Goal: Information Seeking & Learning: Learn about a topic

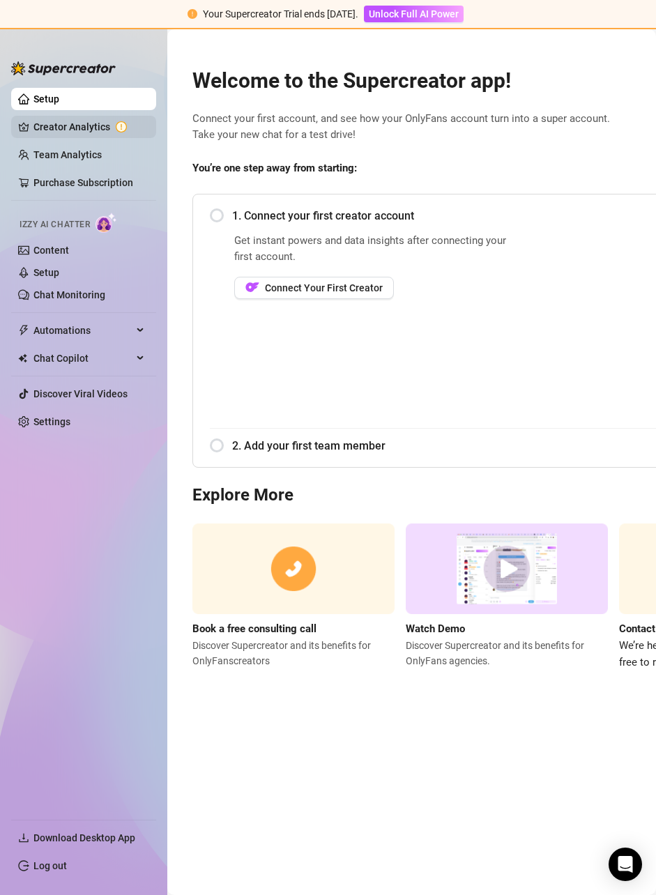
click at [77, 130] on link "Creator Analytics" at bounding box center [89, 127] width 112 height 22
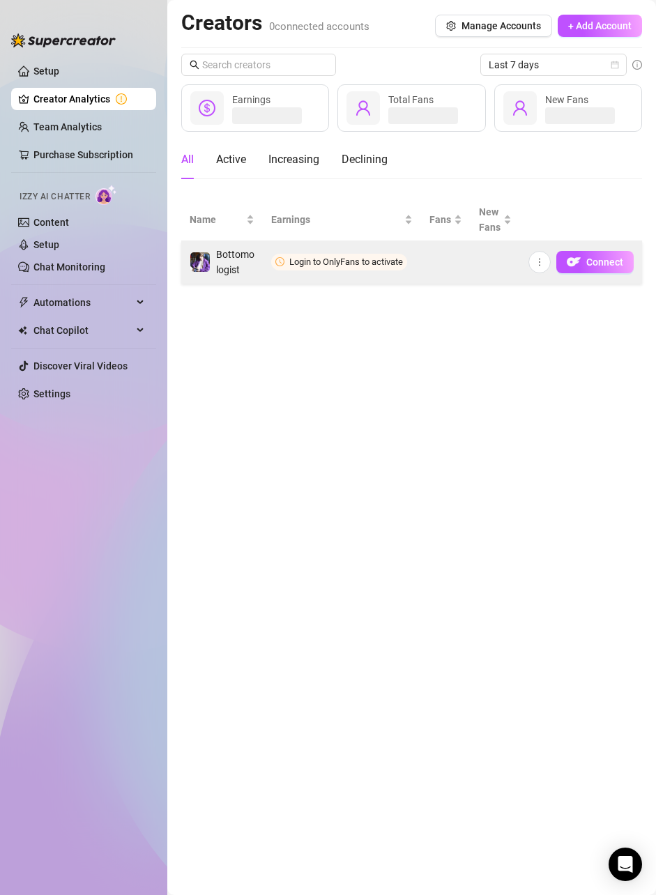
click at [367, 258] on span "Login to OnlyFans to activate" at bounding box center [346, 262] width 114 height 10
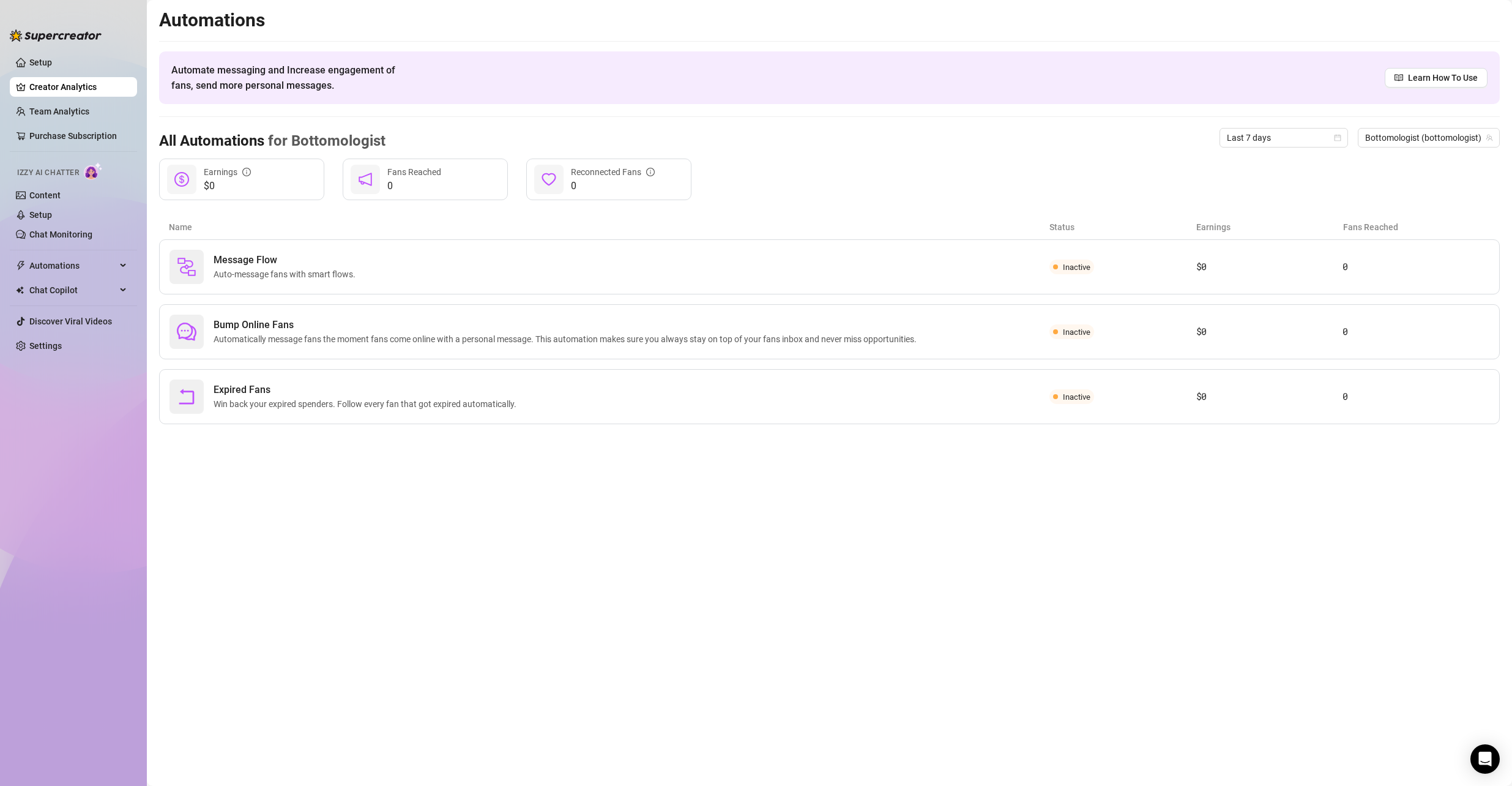
click at [61, 90] on link "Creator Analytics" at bounding box center [78, 87] width 98 height 19
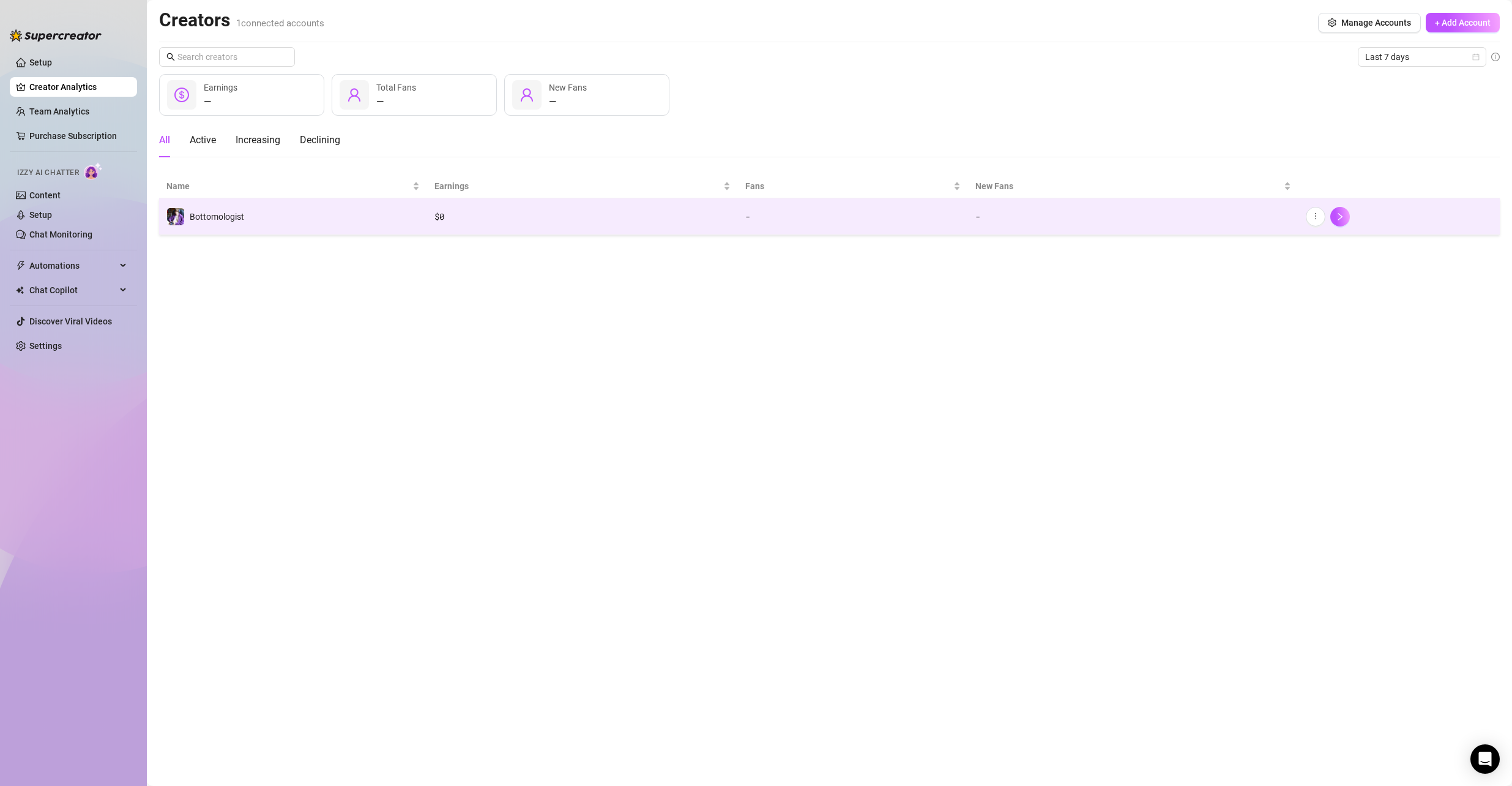
click at [721, 223] on td "$ 0" at bounding box center [583, 217] width 311 height 37
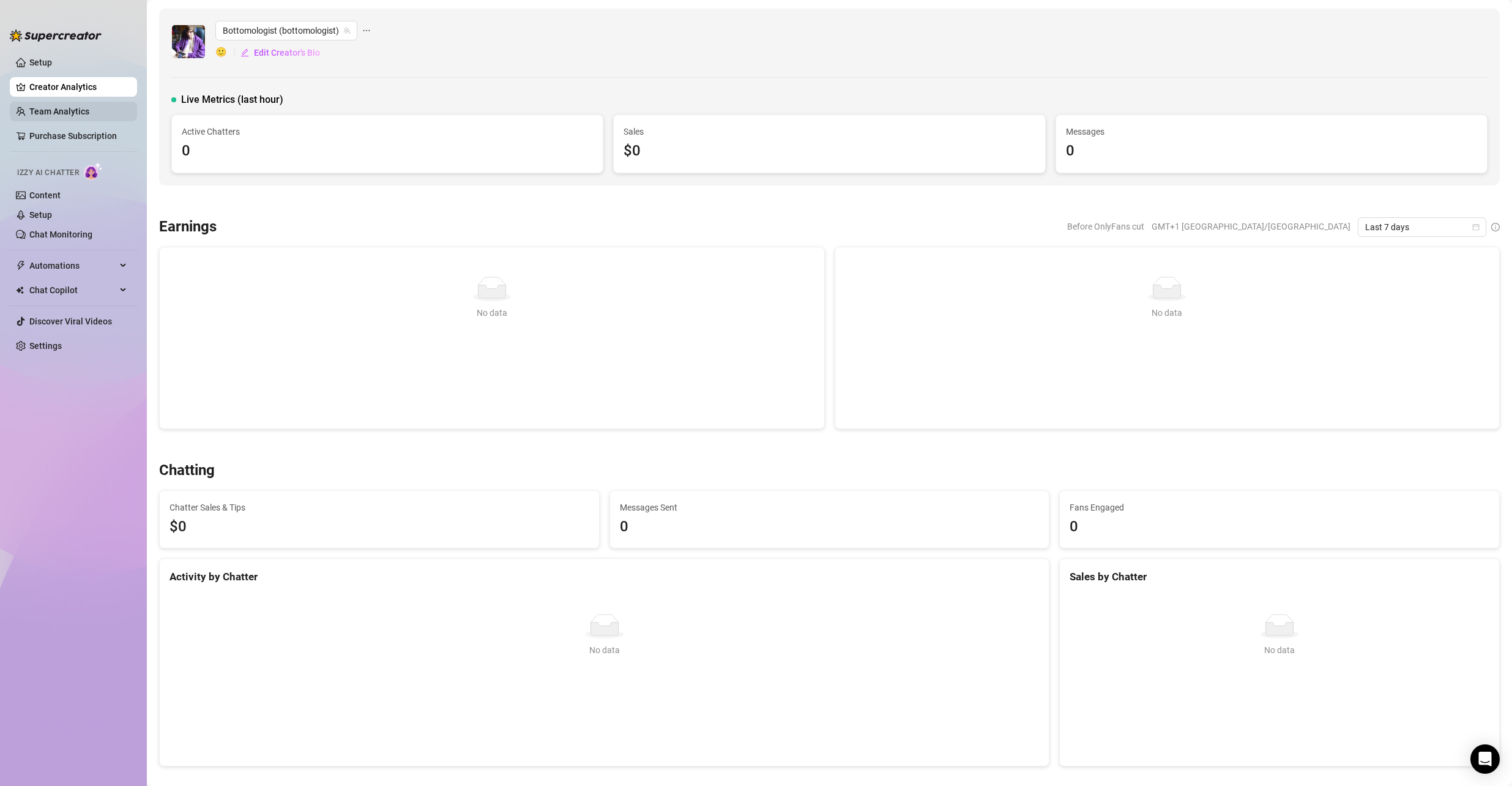
click at [90, 111] on link "Team Analytics" at bounding box center [59, 111] width 60 height 10
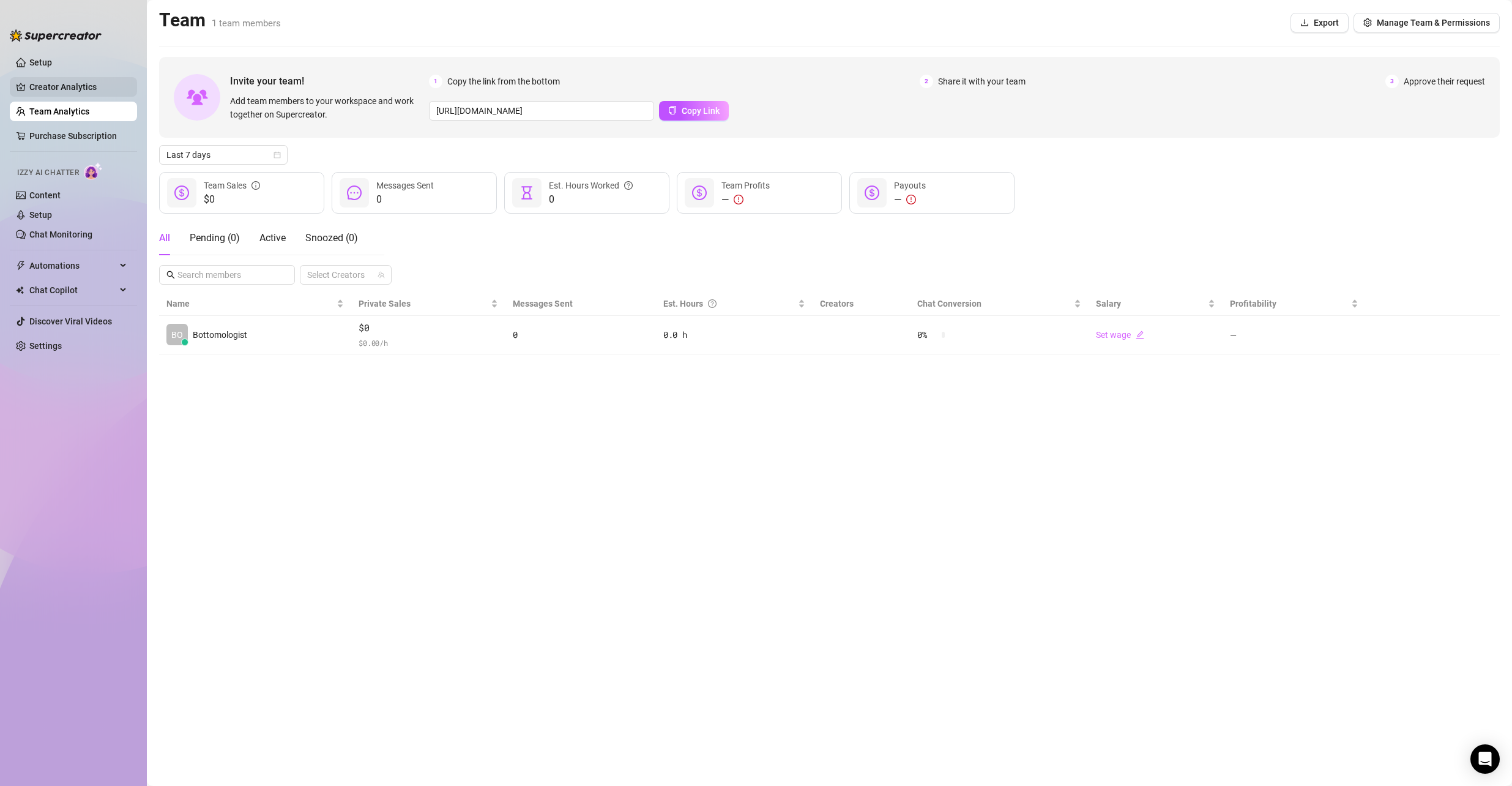
click at [90, 88] on link "Creator Analytics" at bounding box center [78, 87] width 98 height 19
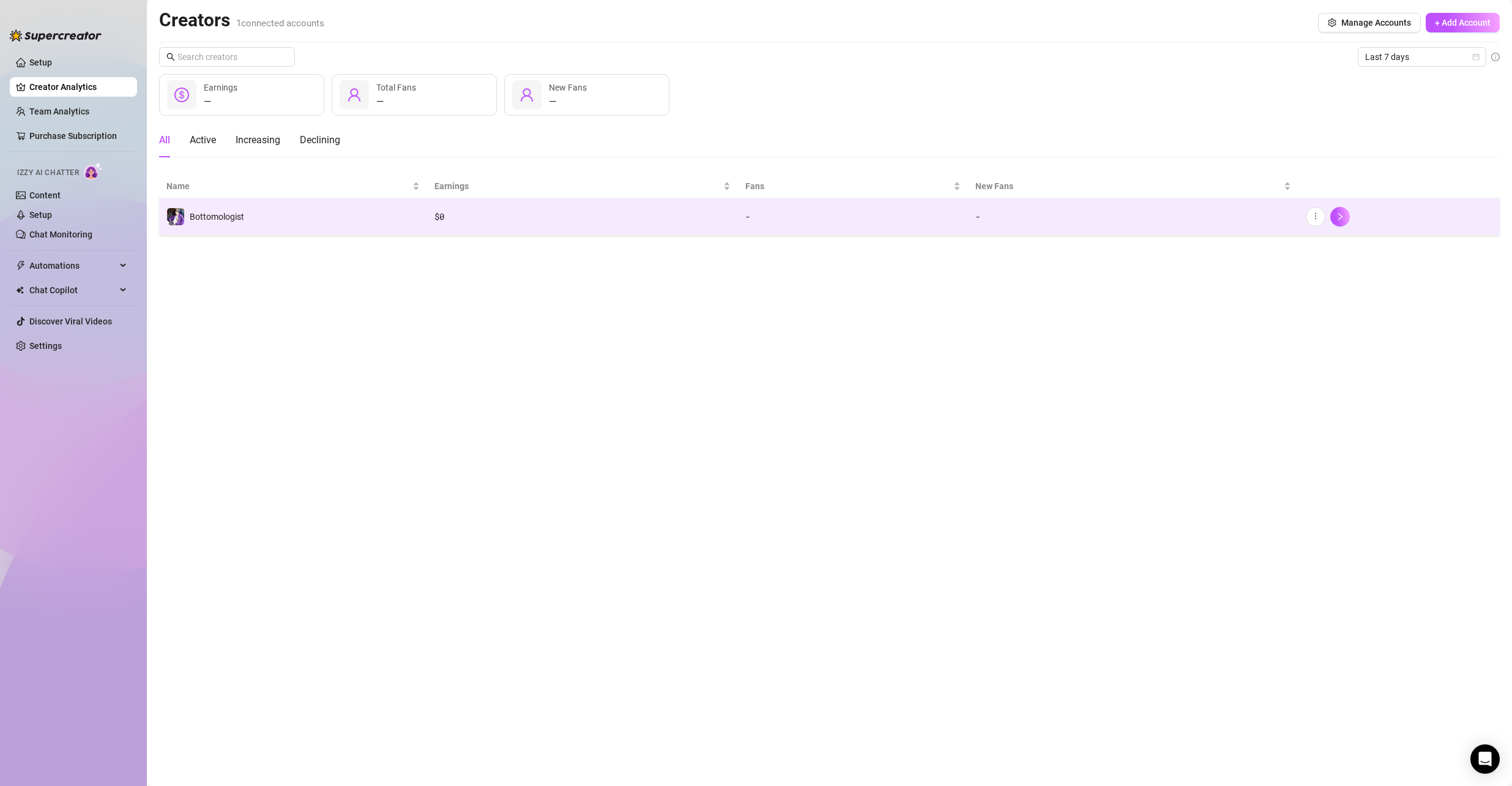
click at [278, 222] on td "Bottomologist" at bounding box center [292, 217] width 268 height 37
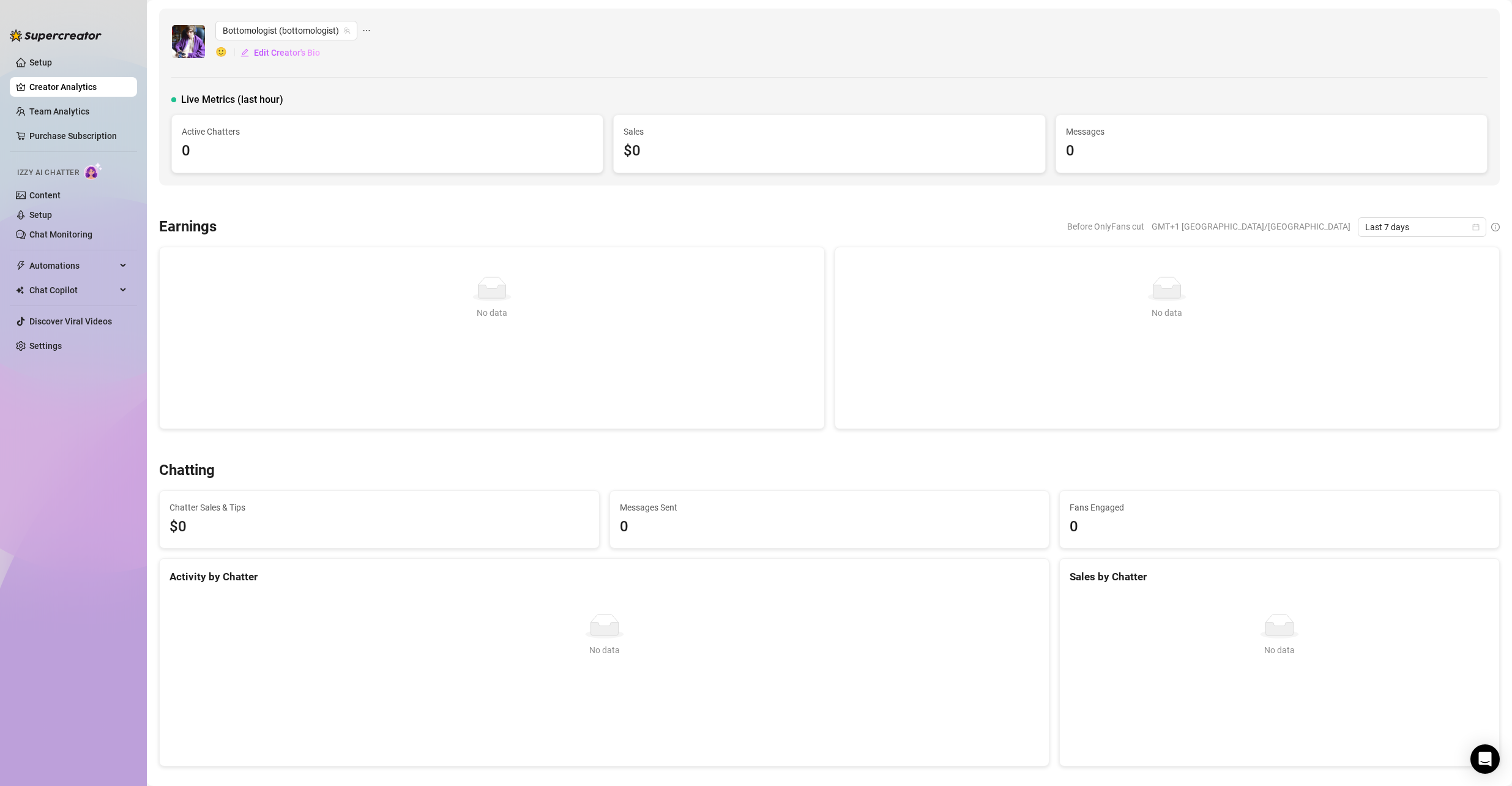
click at [1442, 229] on span "Last 7 days" at bounding box center [1422, 227] width 114 height 18
click at [1388, 308] on div "Last 90 days" at bounding box center [1412, 310] width 109 height 13
click at [813, 226] on div "Before OnlyFans cut GMT+1 [GEOGRAPHIC_DATA]/[GEOGRAPHIC_DATA] Last 90 days" at bounding box center [863, 227] width 1274 height 19
click at [84, 266] on span "Automations" at bounding box center [72, 265] width 87 height 19
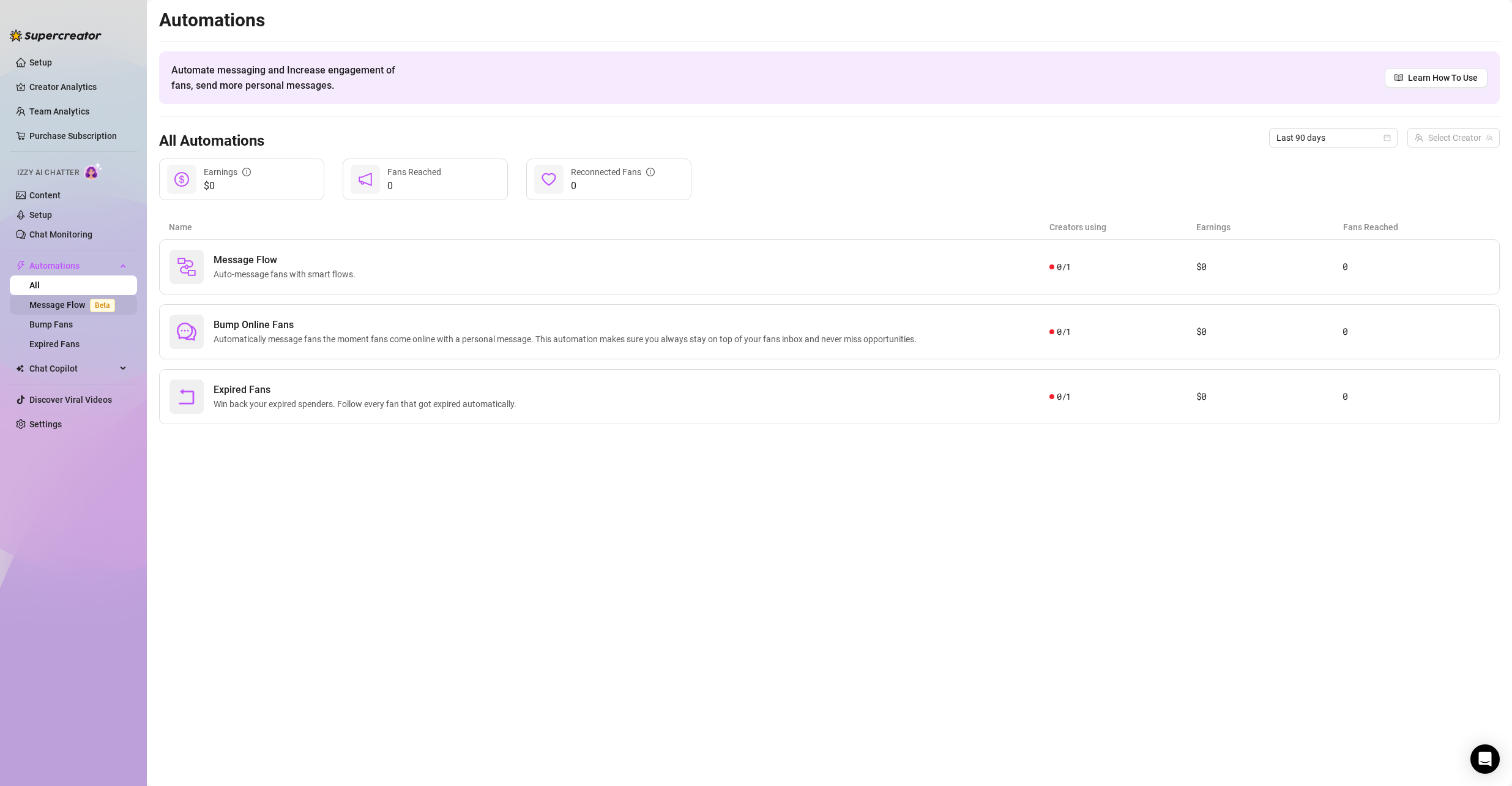
click at [80, 303] on link "Message Flow Beta" at bounding box center [74, 305] width 90 height 10
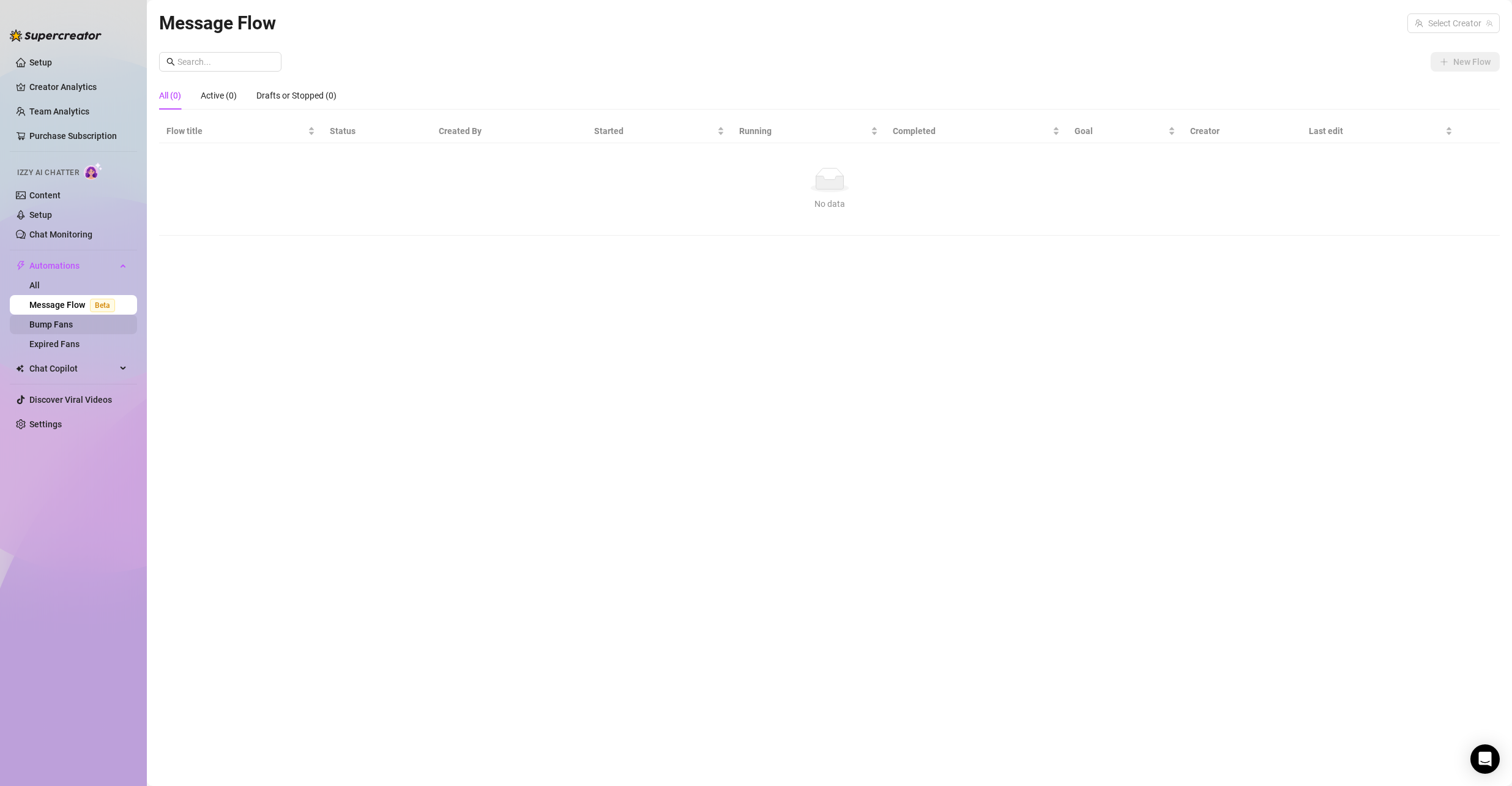
click at [73, 329] on link "Bump Fans" at bounding box center [50, 324] width 43 height 10
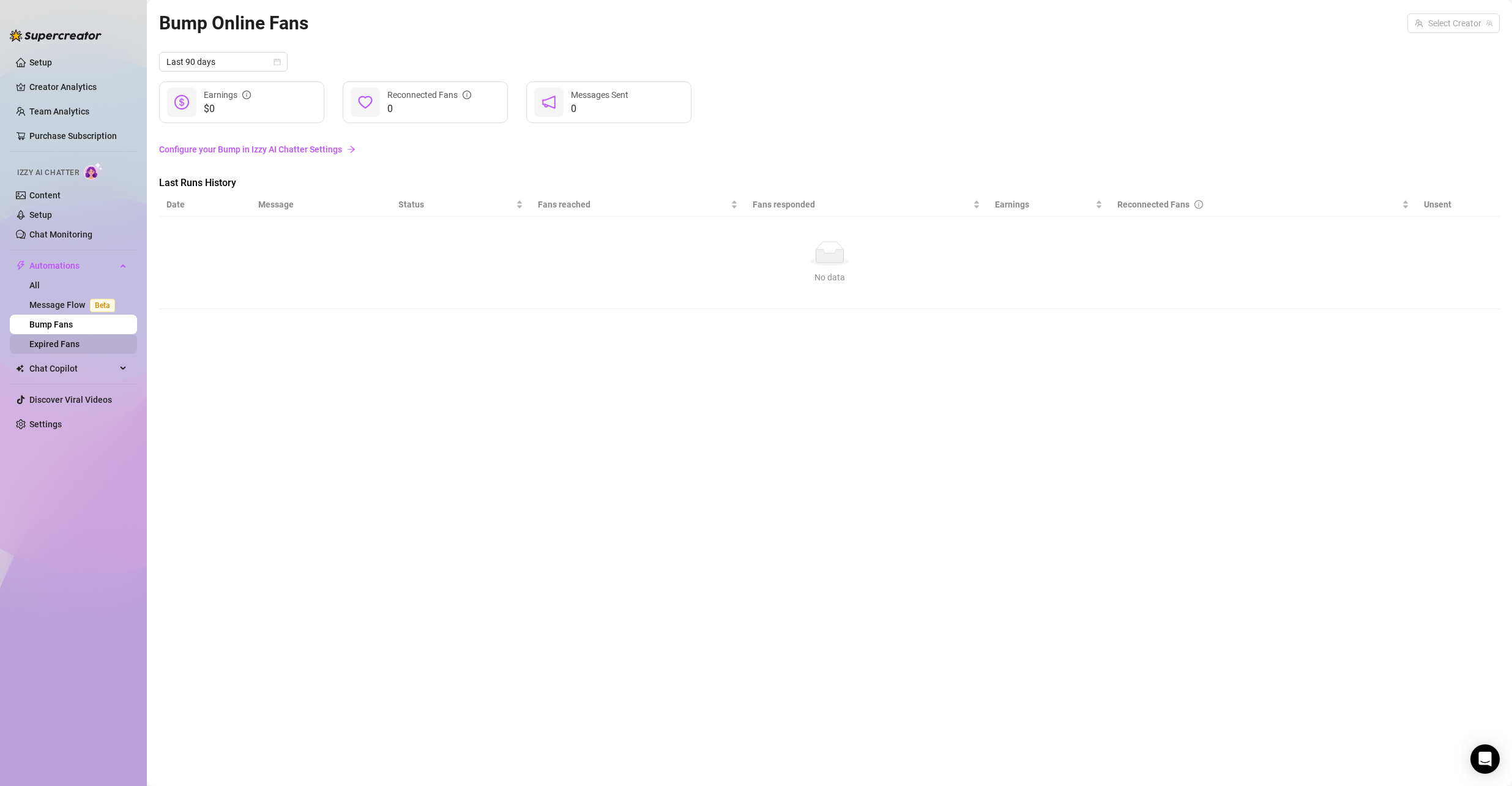
click at [72, 344] on link "Expired Fans" at bounding box center [54, 343] width 50 height 10
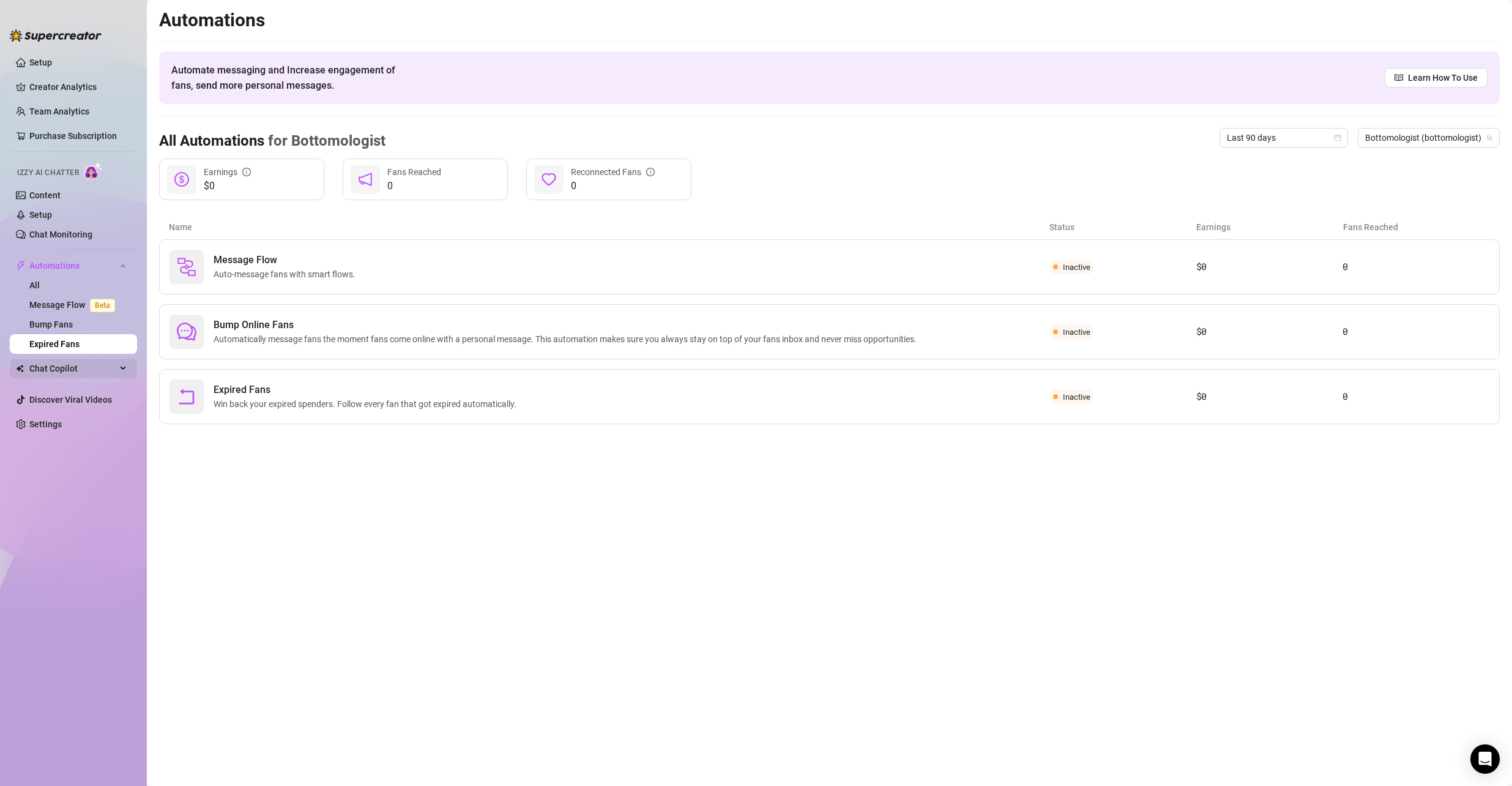
click at [83, 361] on span "Chat Copilot" at bounding box center [72, 368] width 87 height 19
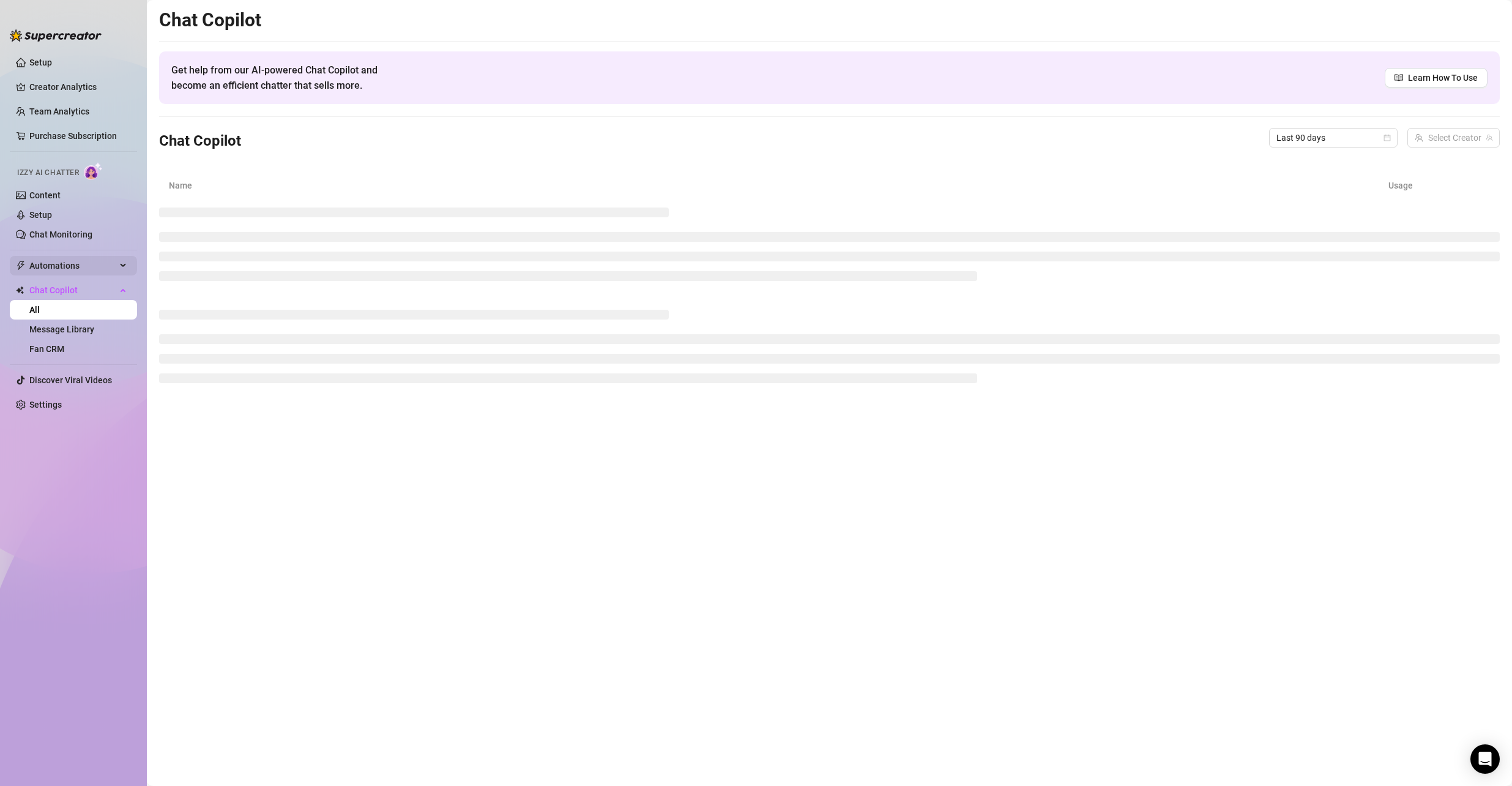
click at [89, 257] on span "Automations" at bounding box center [72, 265] width 87 height 19
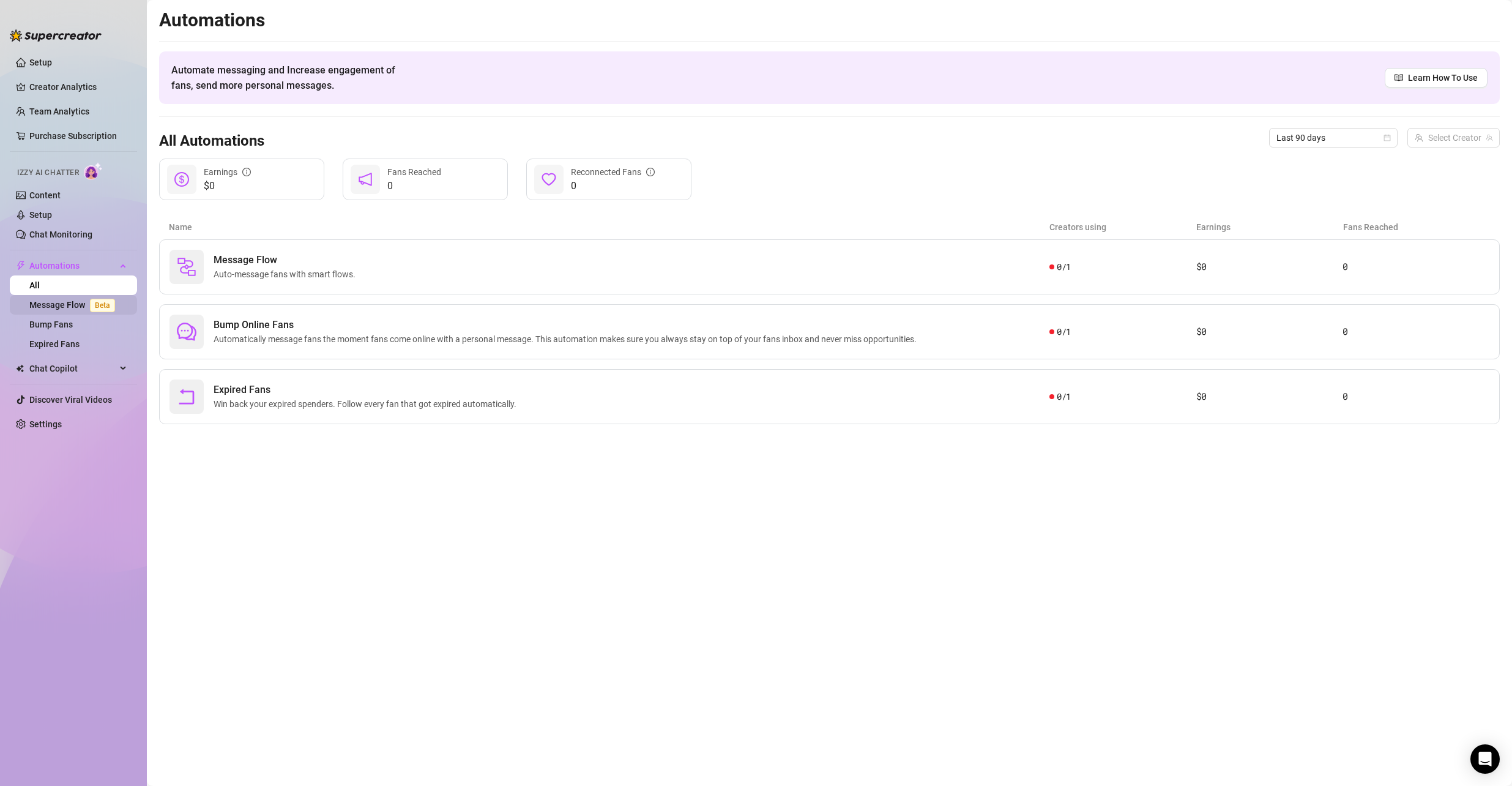
click at [52, 303] on link "Message Flow Beta" at bounding box center [74, 305] width 90 height 10
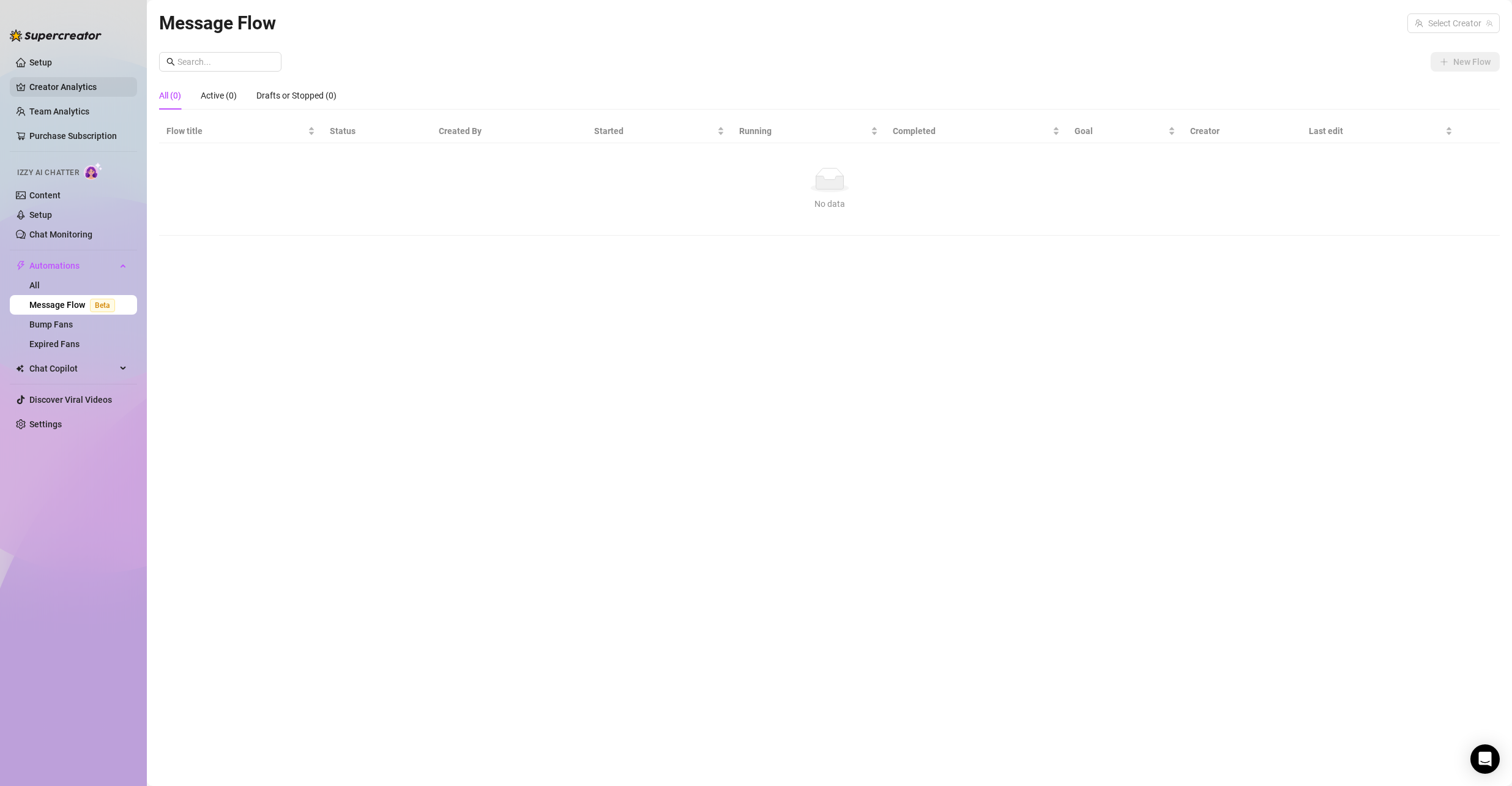
click at [54, 80] on link "Creator Analytics" at bounding box center [78, 87] width 98 height 19
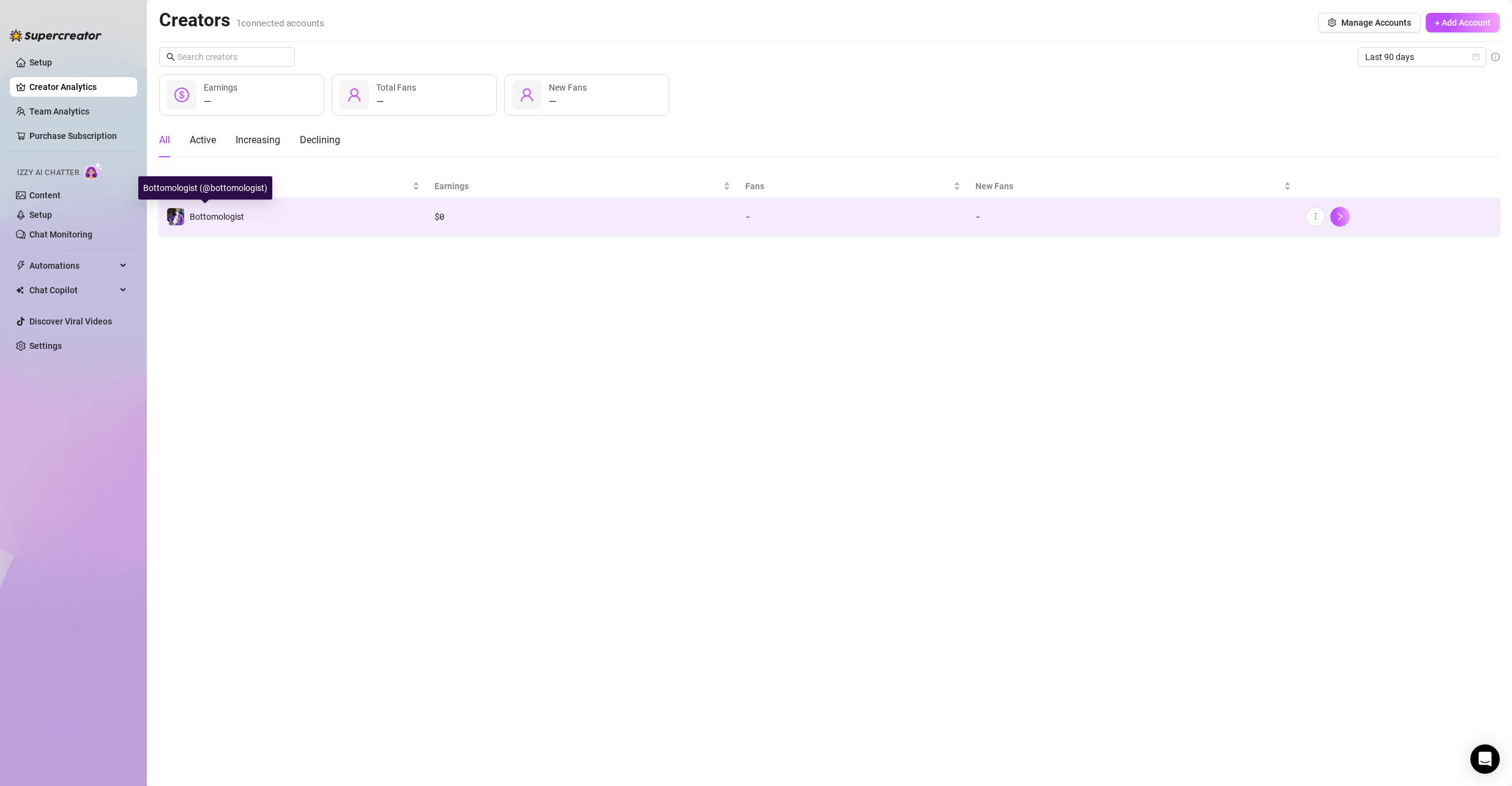
click at [223, 214] on span "Bottomologist" at bounding box center [217, 216] width 54 height 10
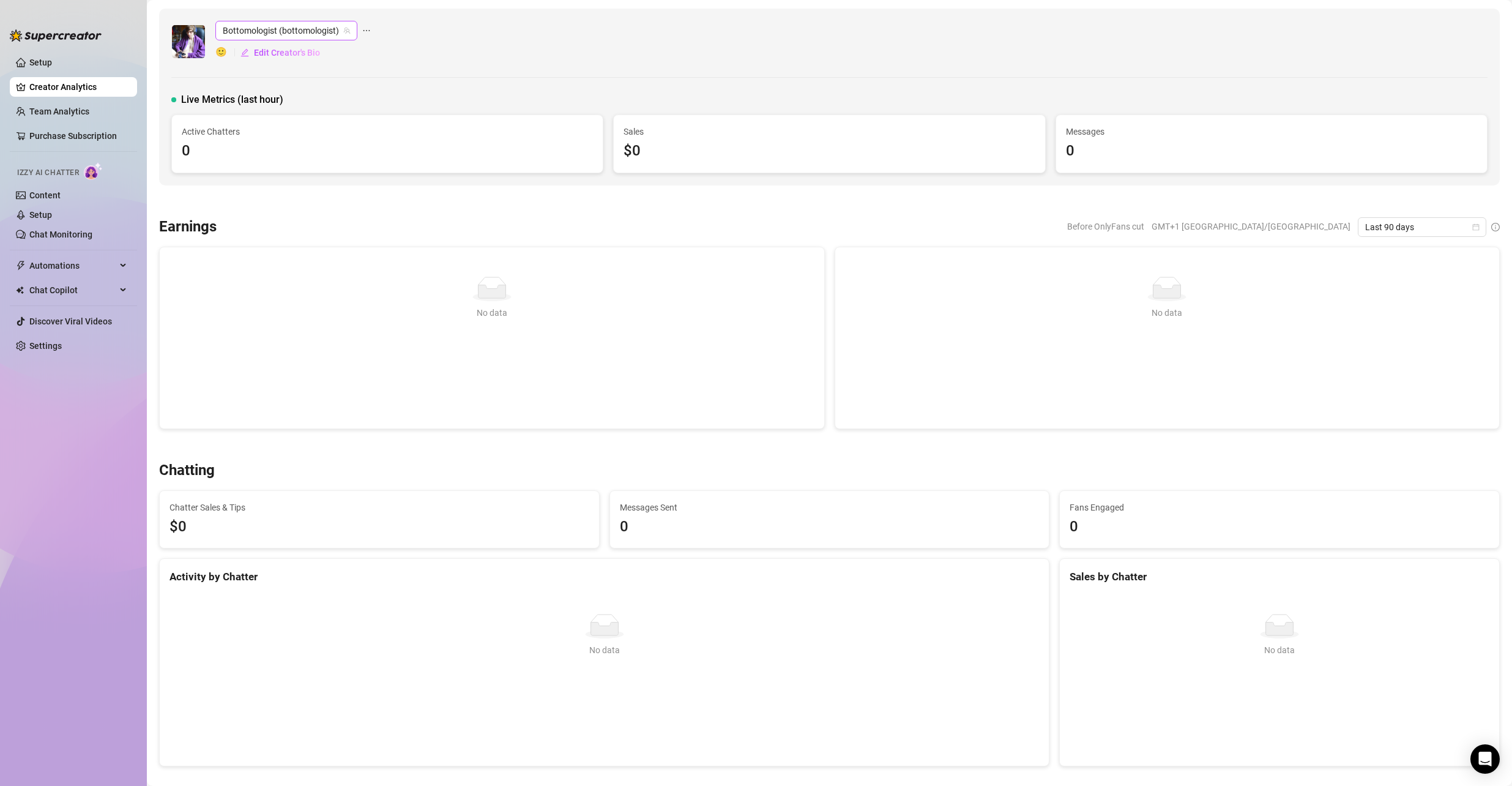
click at [295, 23] on span "Bottomologist (bottomologist)" at bounding box center [286, 30] width 127 height 18
click at [530, 46] on div "Bottomologist (bottomologist) 🙂 Edit Creator's Bio" at bounding box center [829, 41] width 1316 height 41
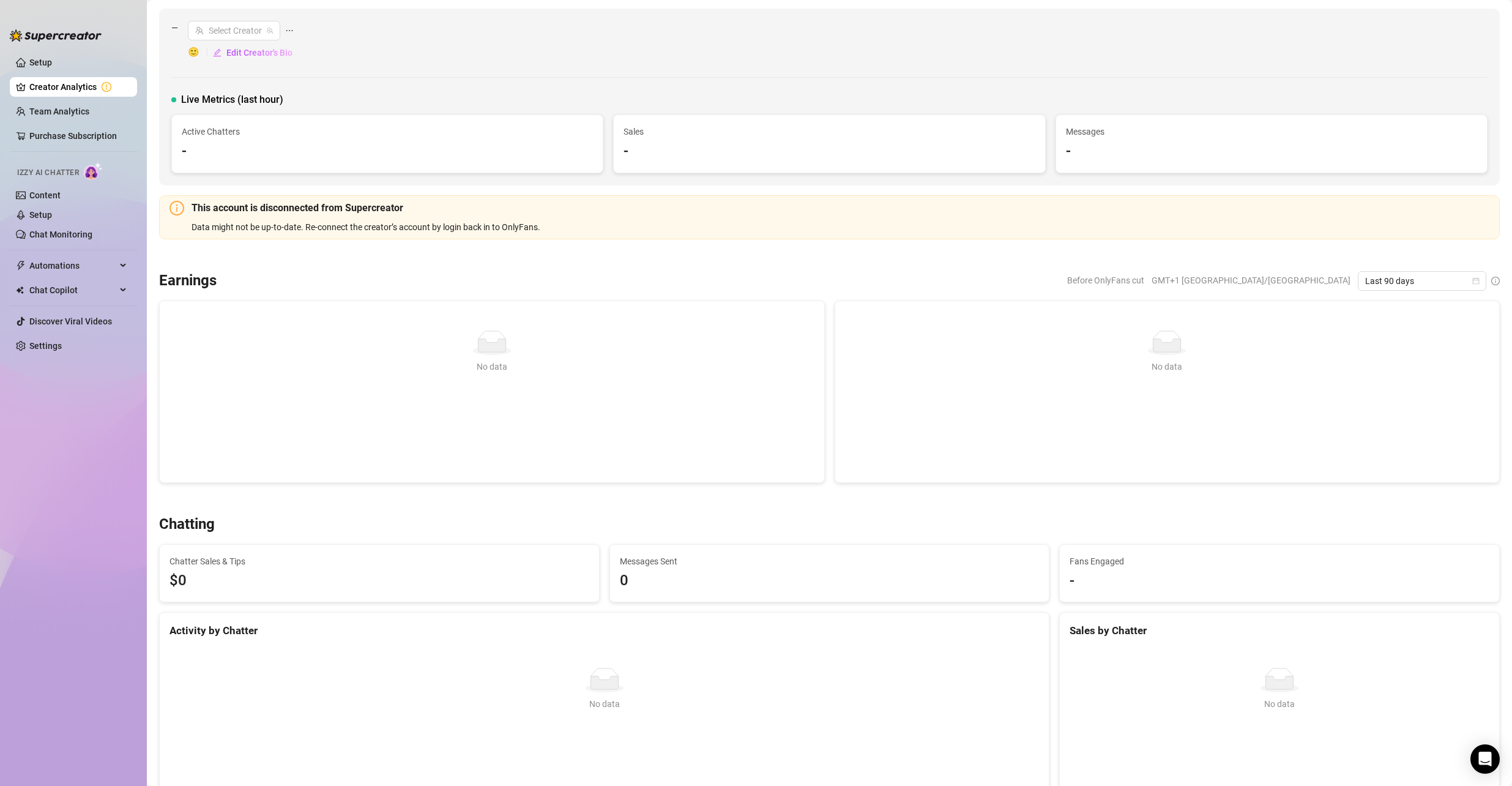
click at [74, 83] on link "Creator Analytics" at bounding box center [78, 87] width 98 height 19
